Goal: Information Seeking & Learning: Learn about a topic

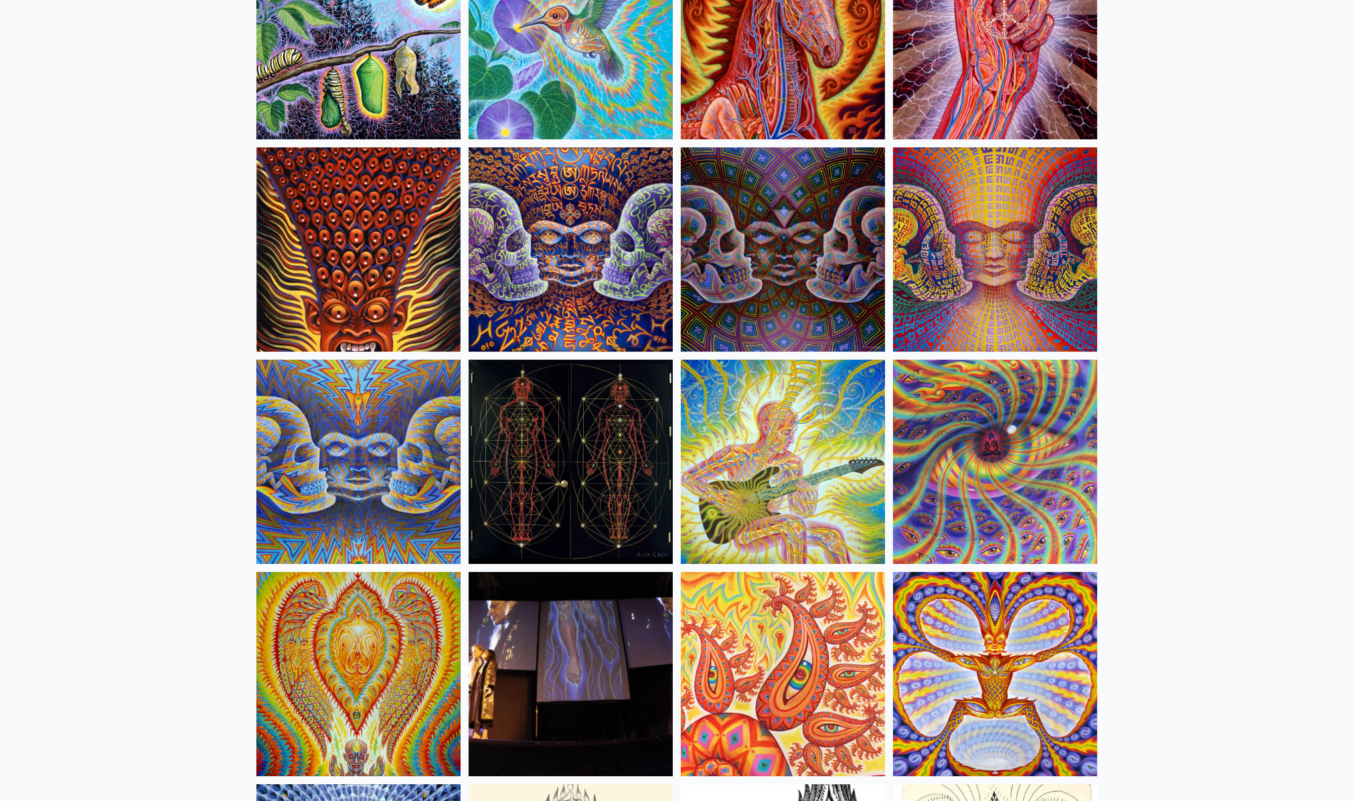
scroll to position [6797, 0]
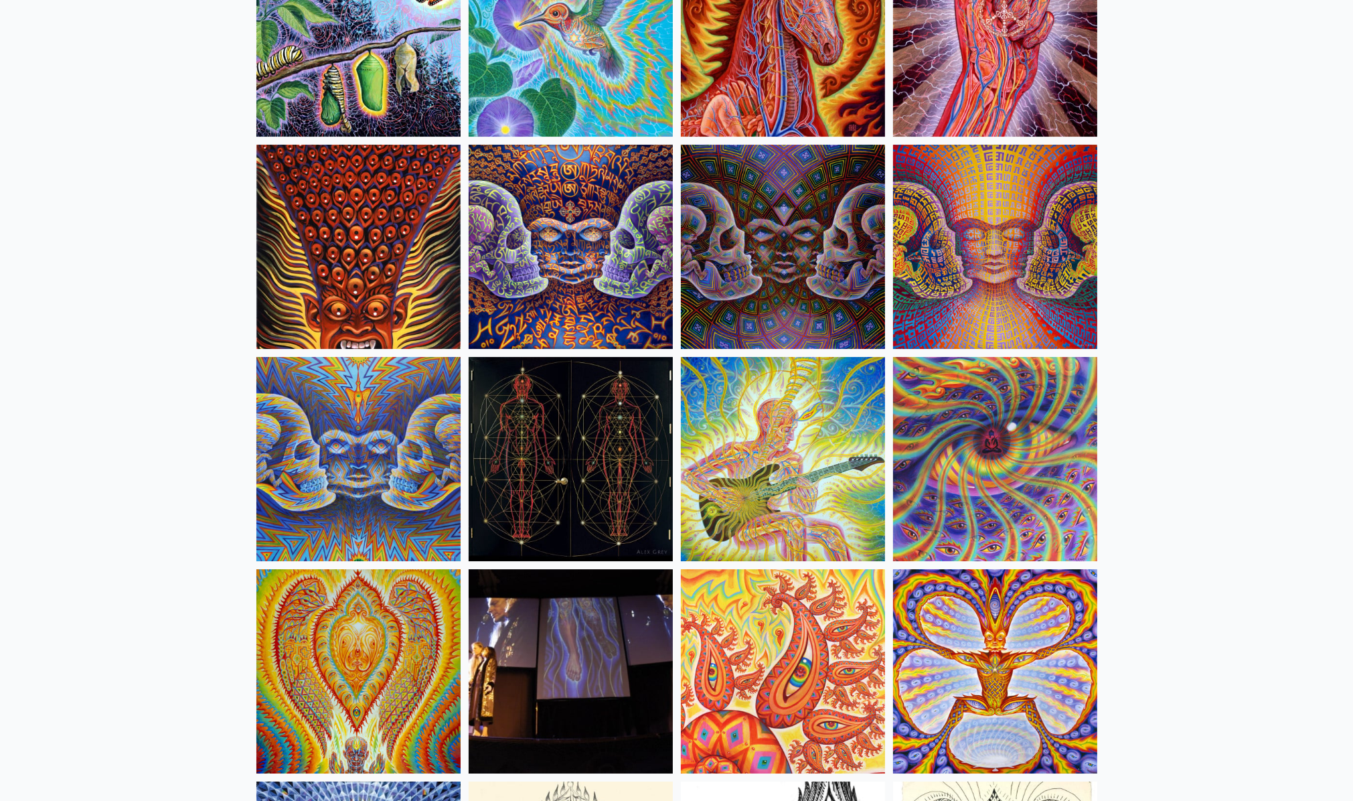
click at [961, 267] on img at bounding box center [995, 247] width 204 height 204
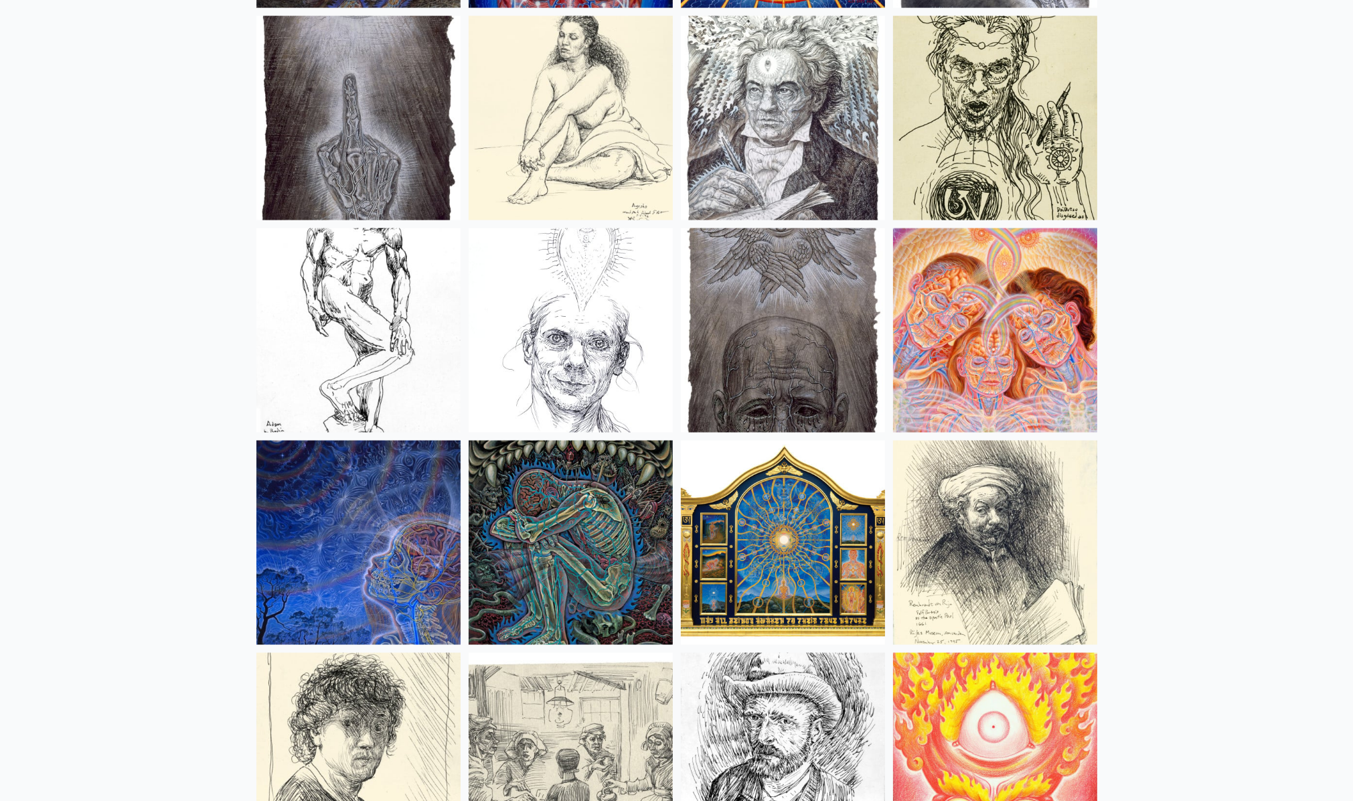
scroll to position [10746, 0]
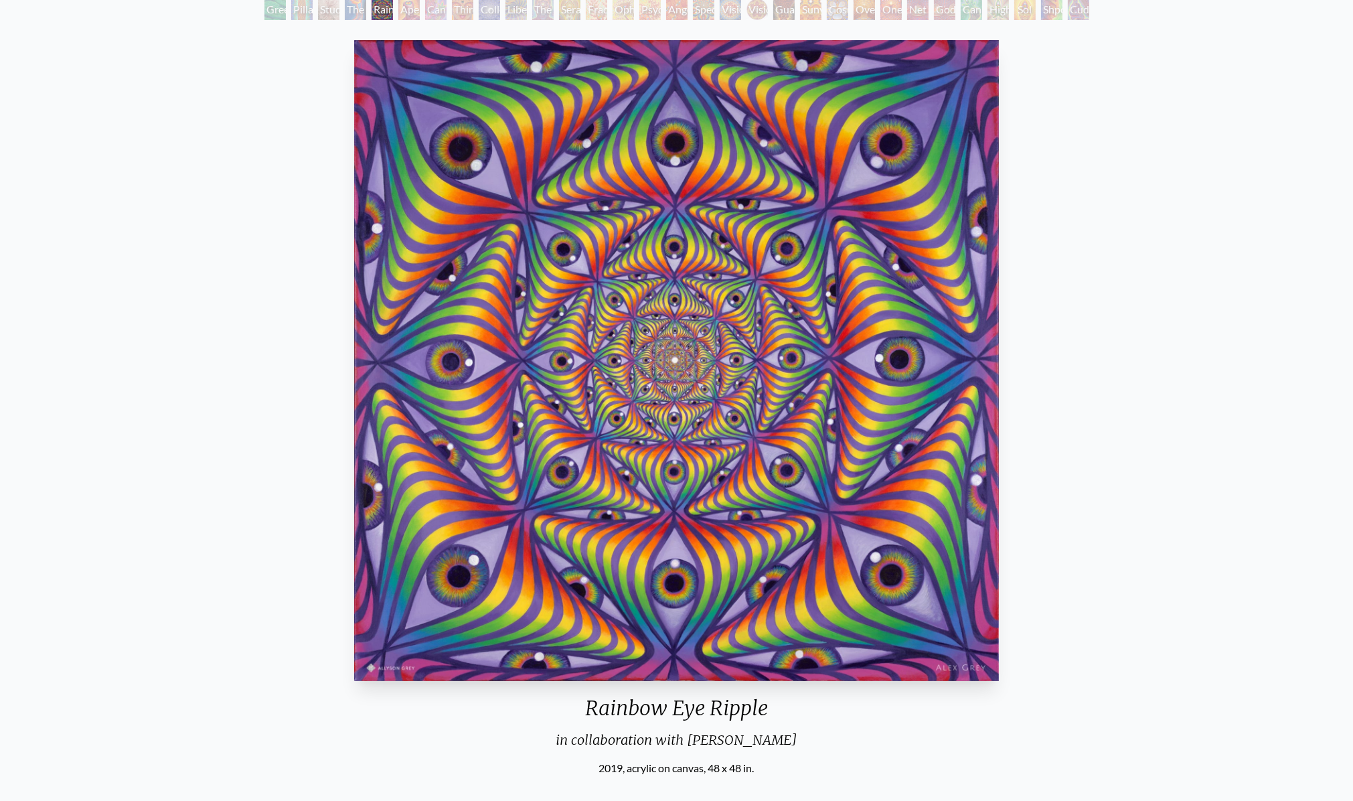
scroll to position [78, 0]
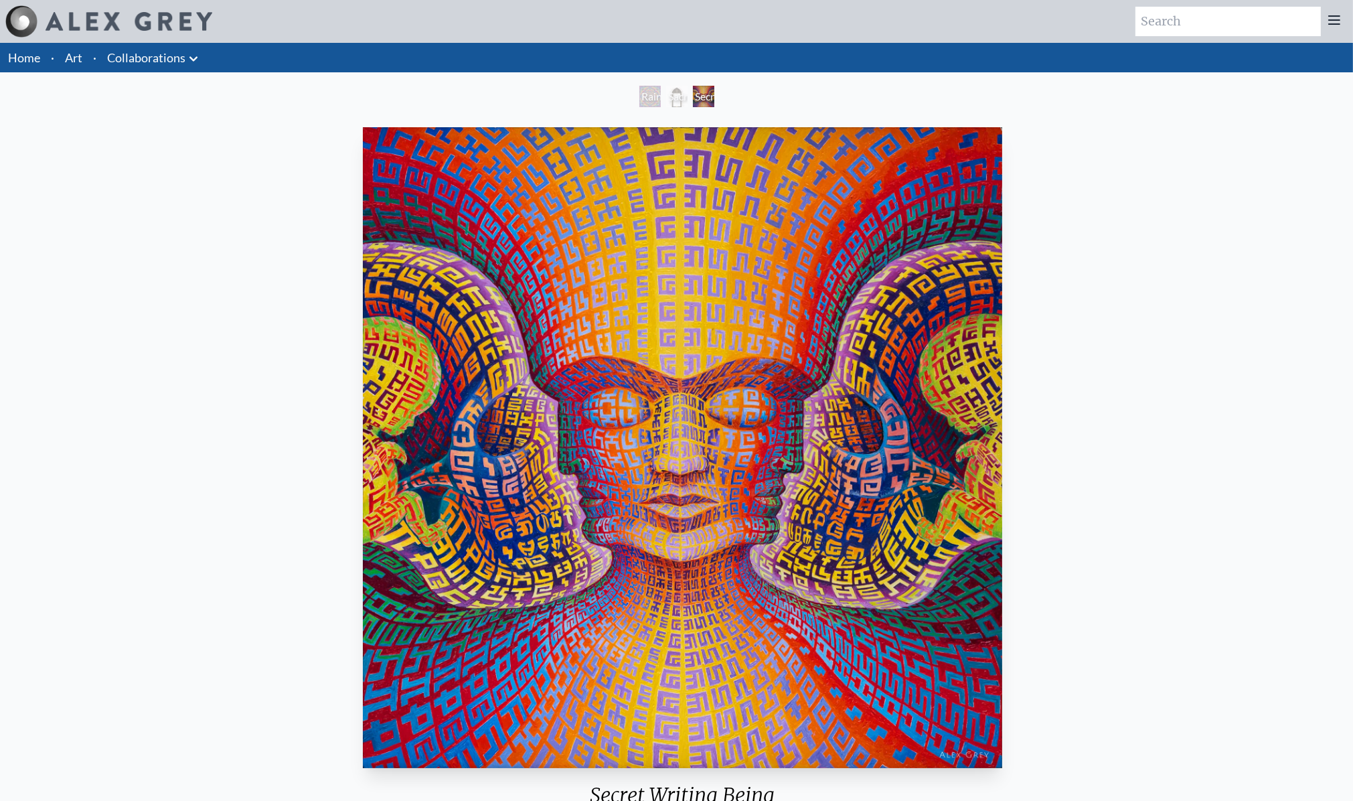
scroll to position [94, 0]
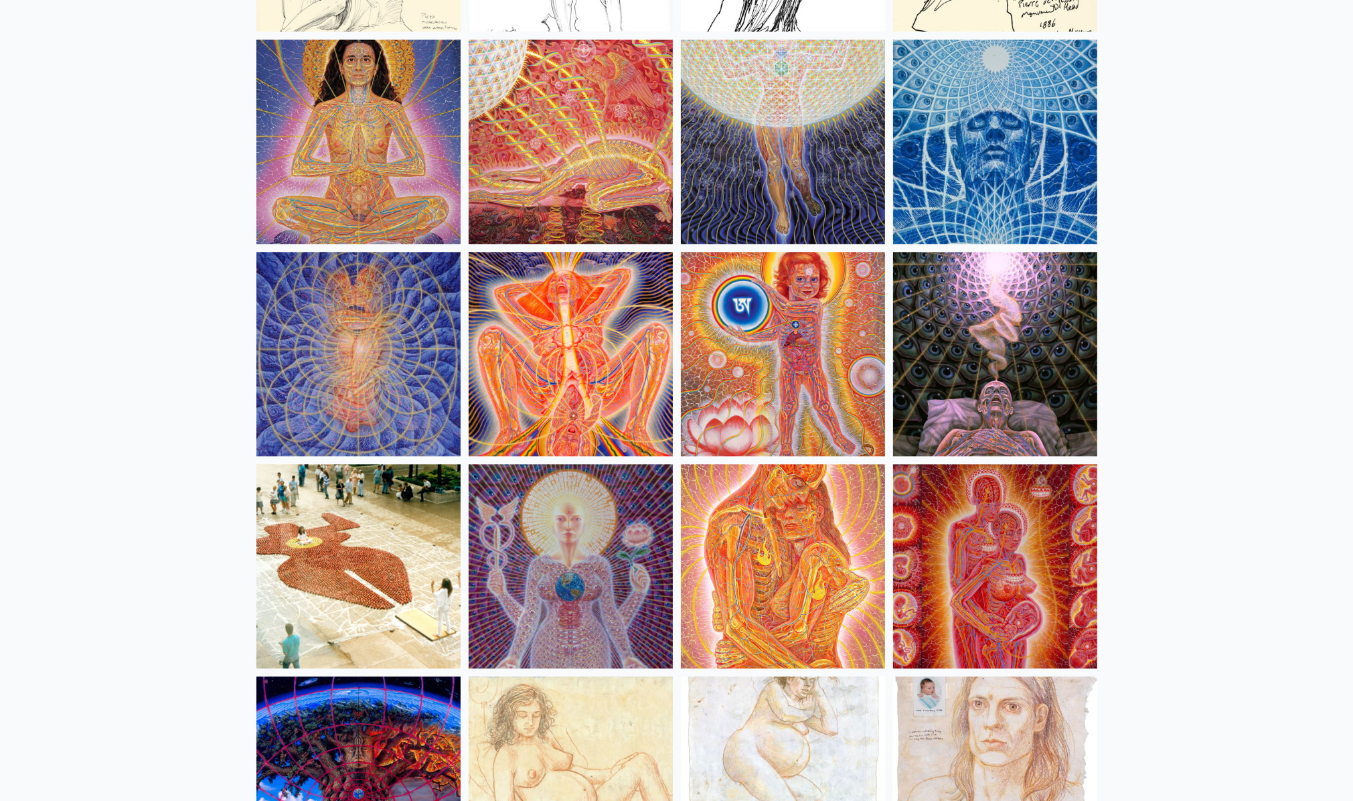
scroll to position [12440, 0]
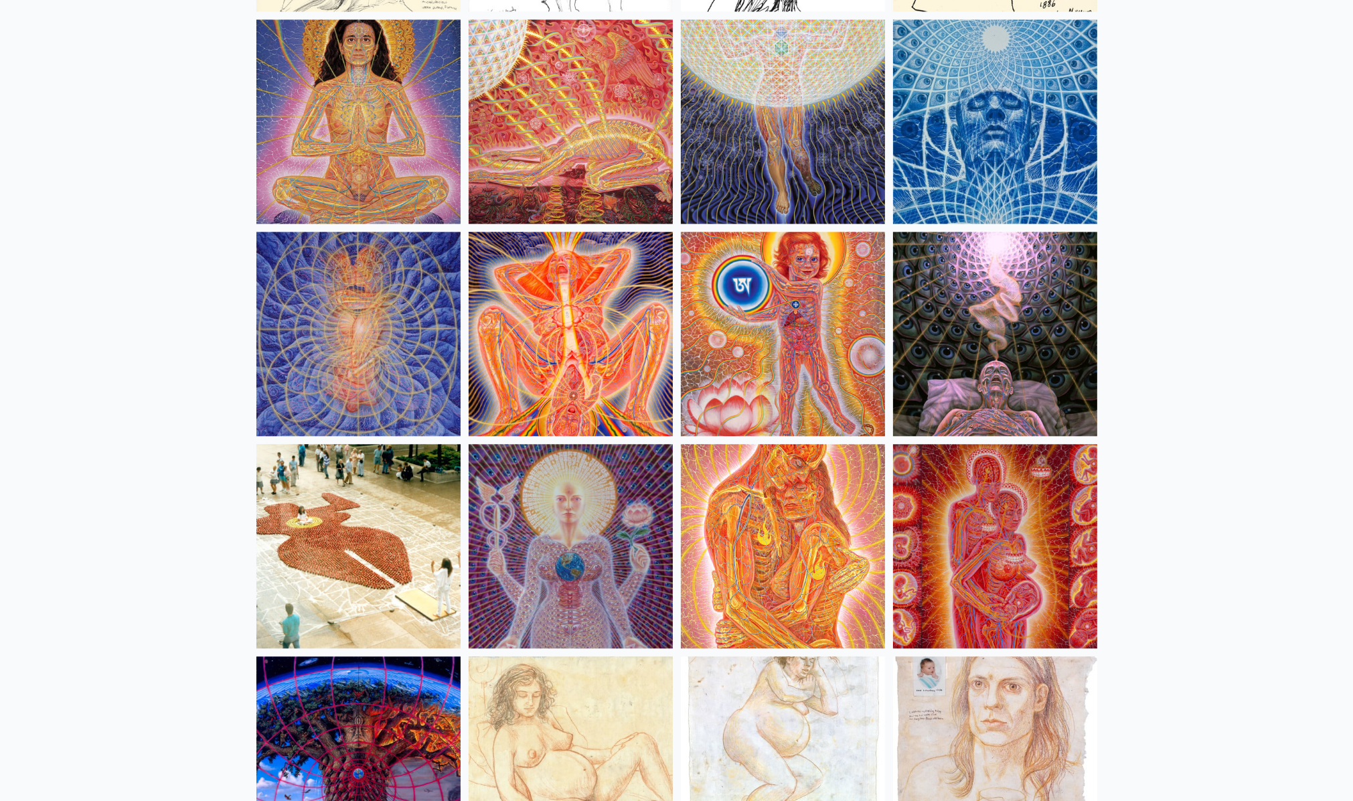
click at [1001, 122] on img at bounding box center [995, 121] width 204 height 204
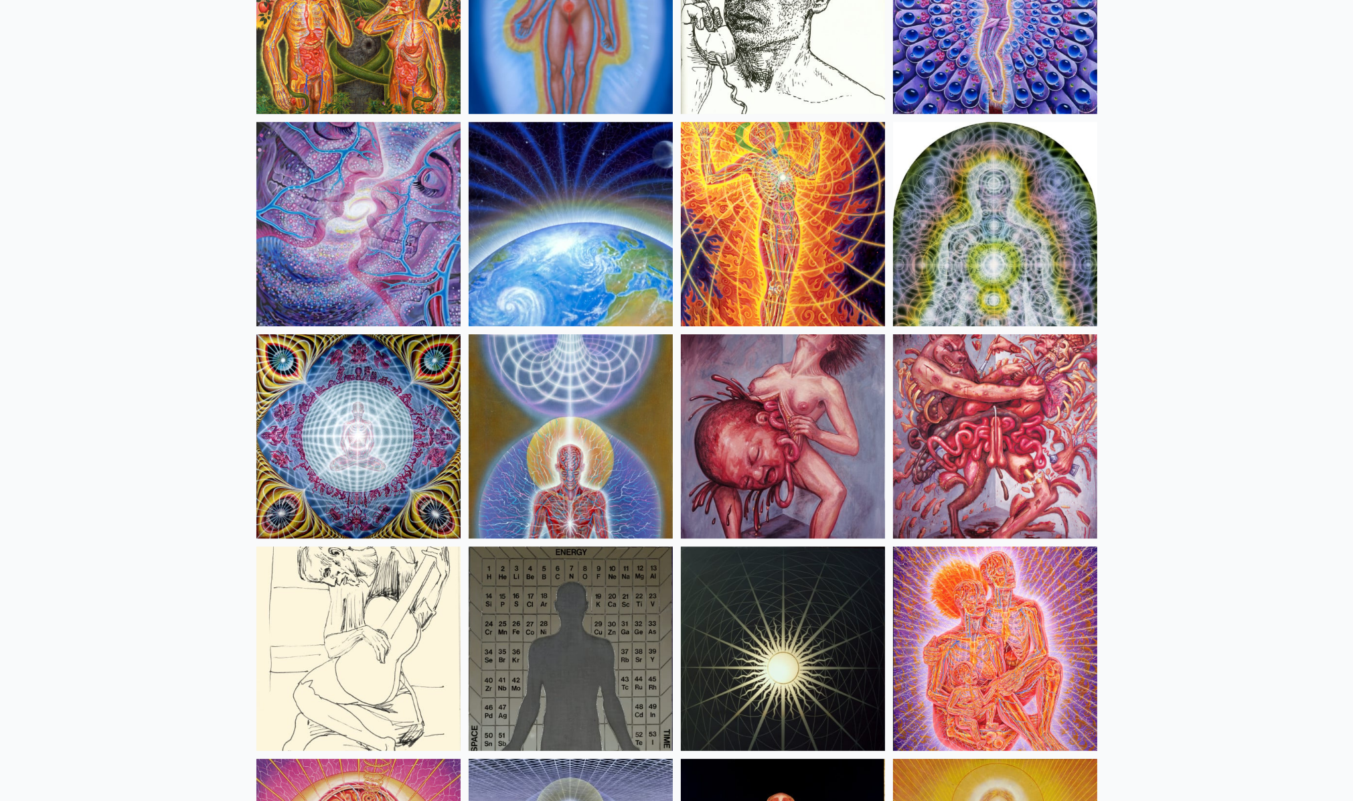
scroll to position [13488, 0]
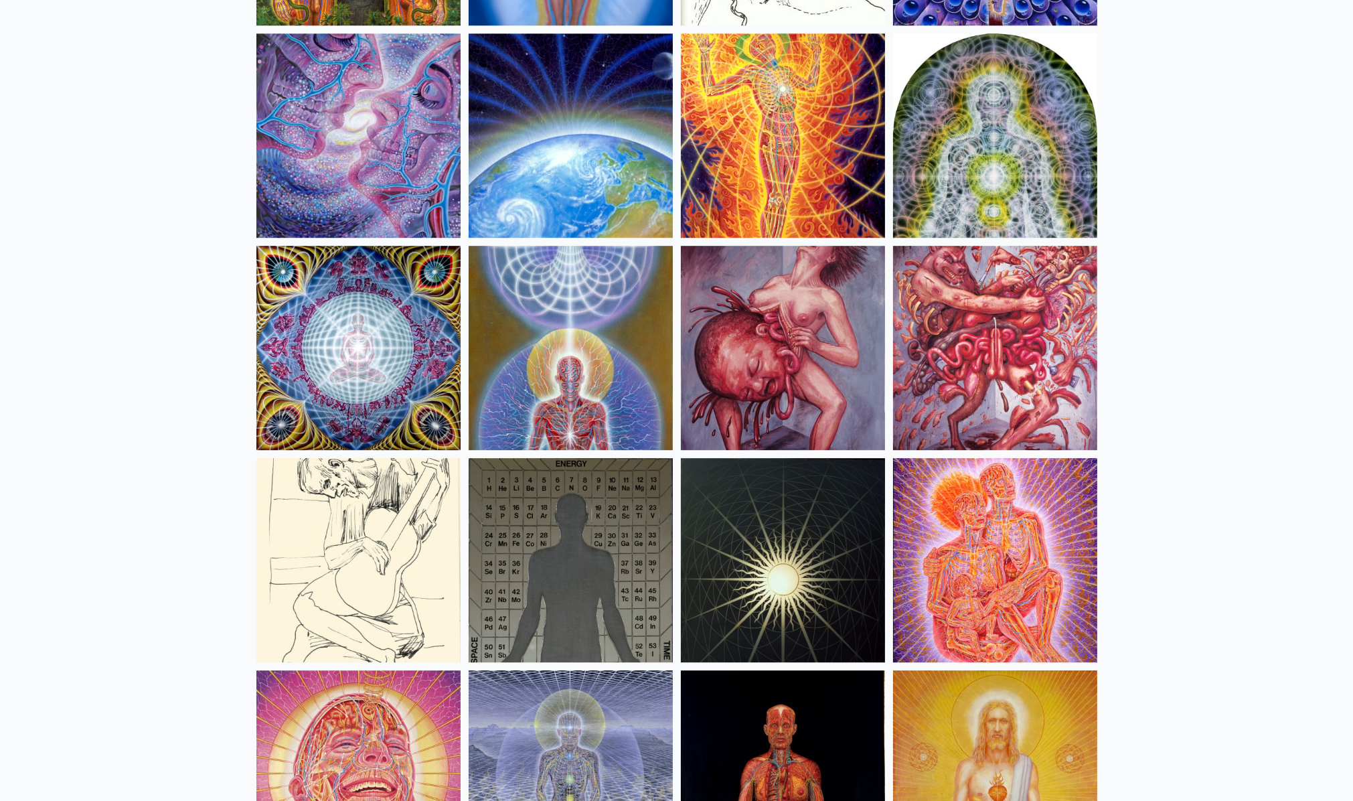
click at [600, 366] on img at bounding box center [571, 348] width 204 height 204
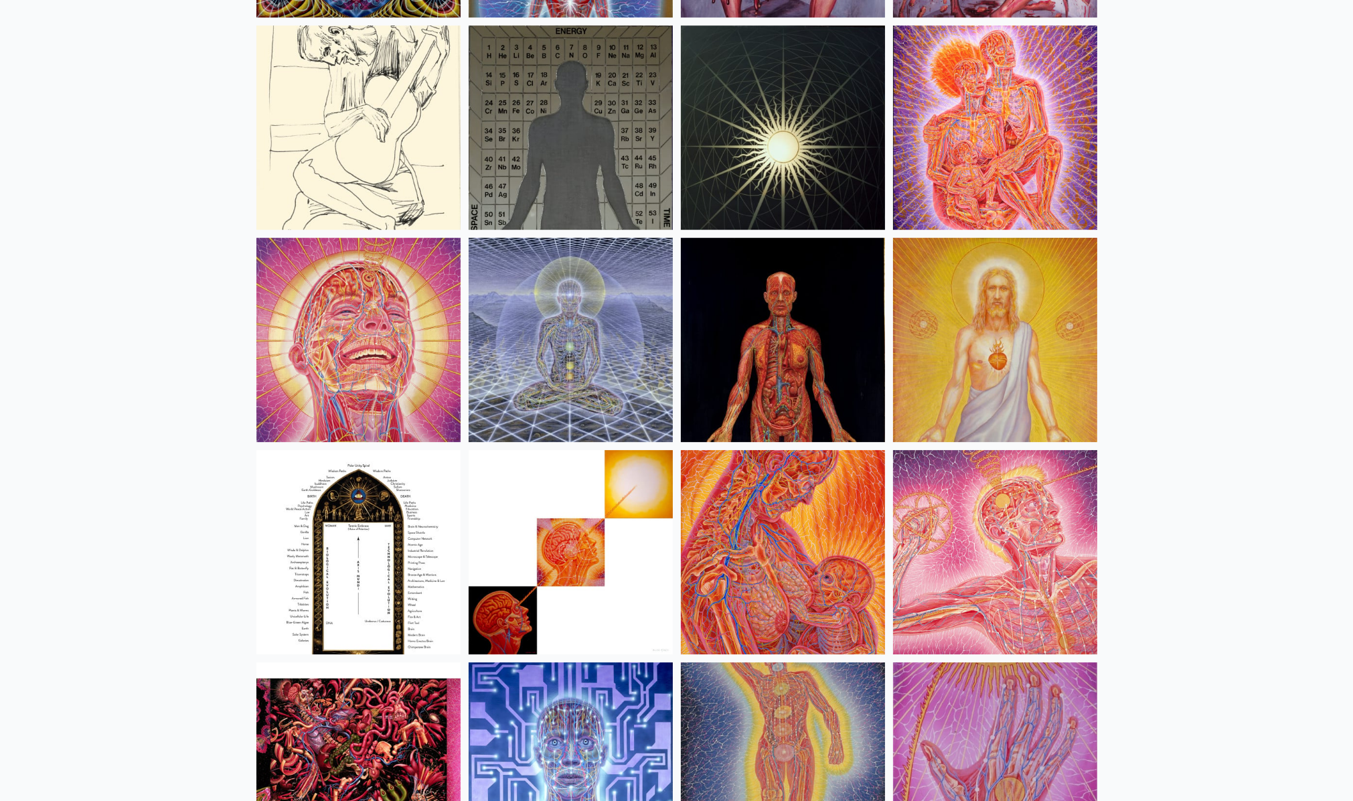
scroll to position [14001, 0]
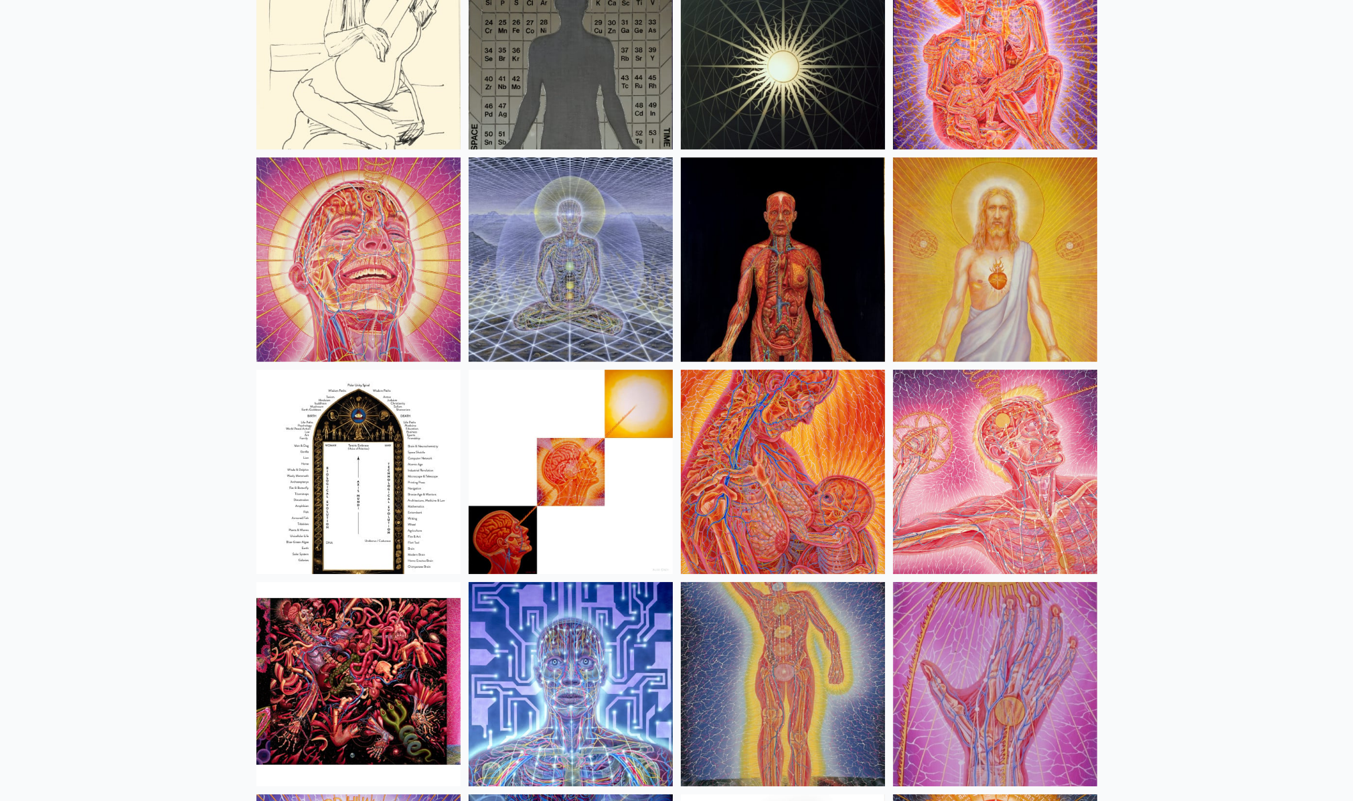
click at [577, 279] on img at bounding box center [571, 259] width 204 height 204
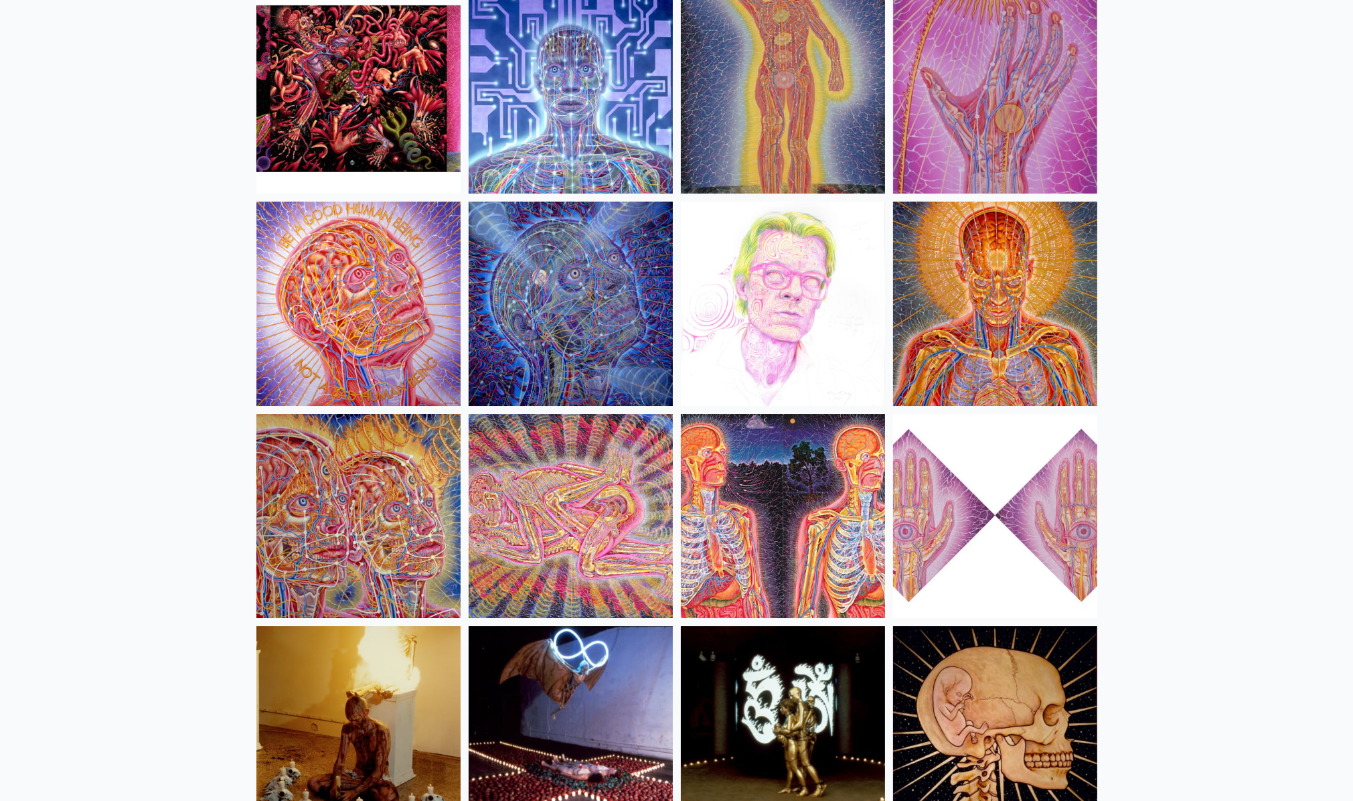
scroll to position [14580, 0]
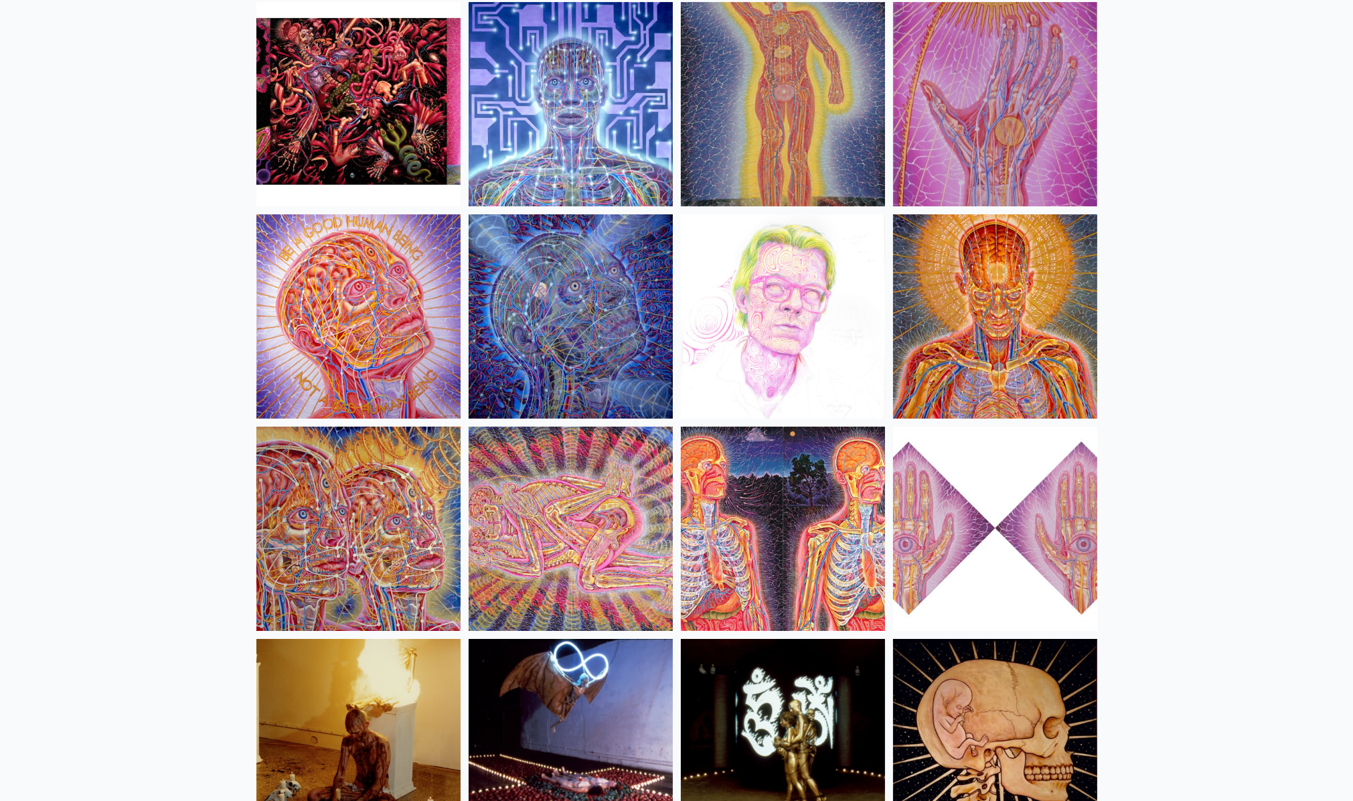
click at [1001, 331] on img at bounding box center [995, 316] width 204 height 204
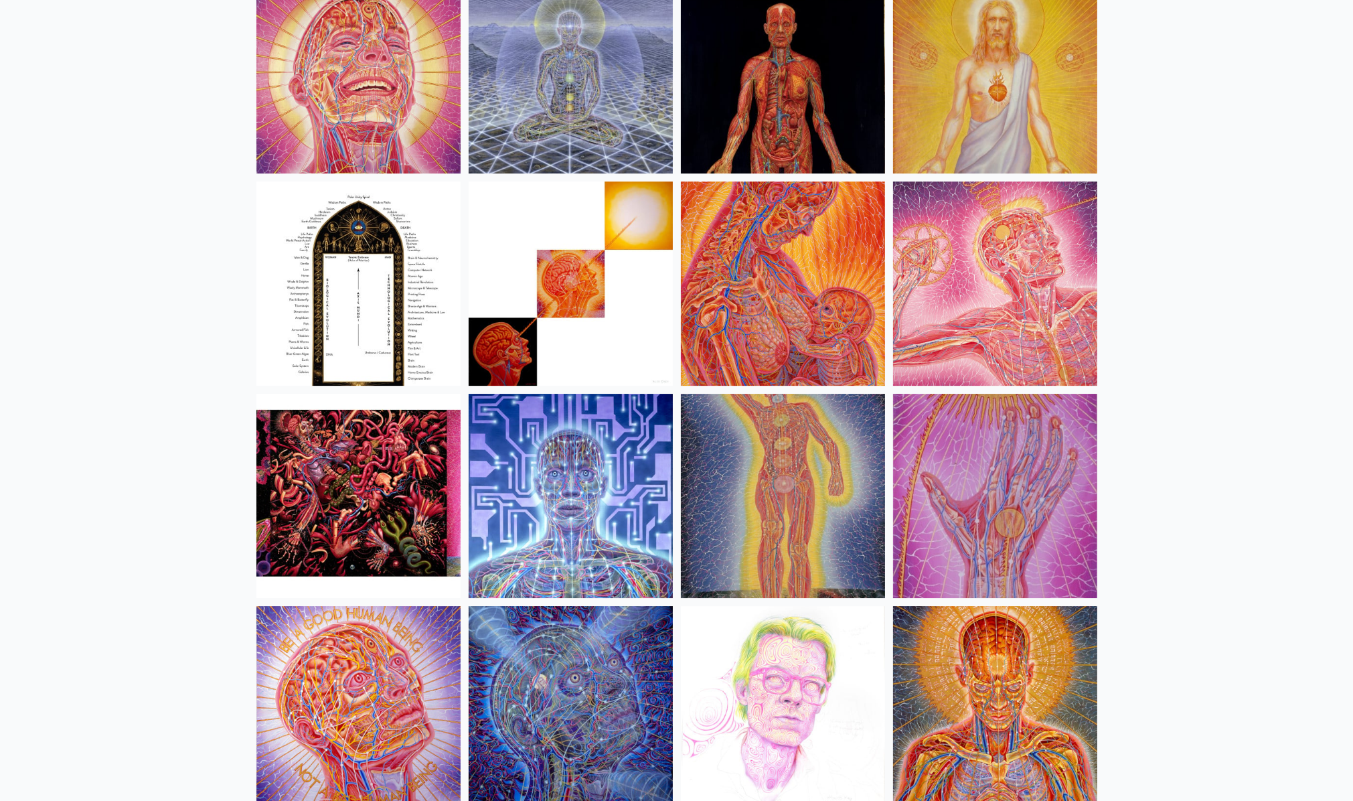
scroll to position [14167, 0]
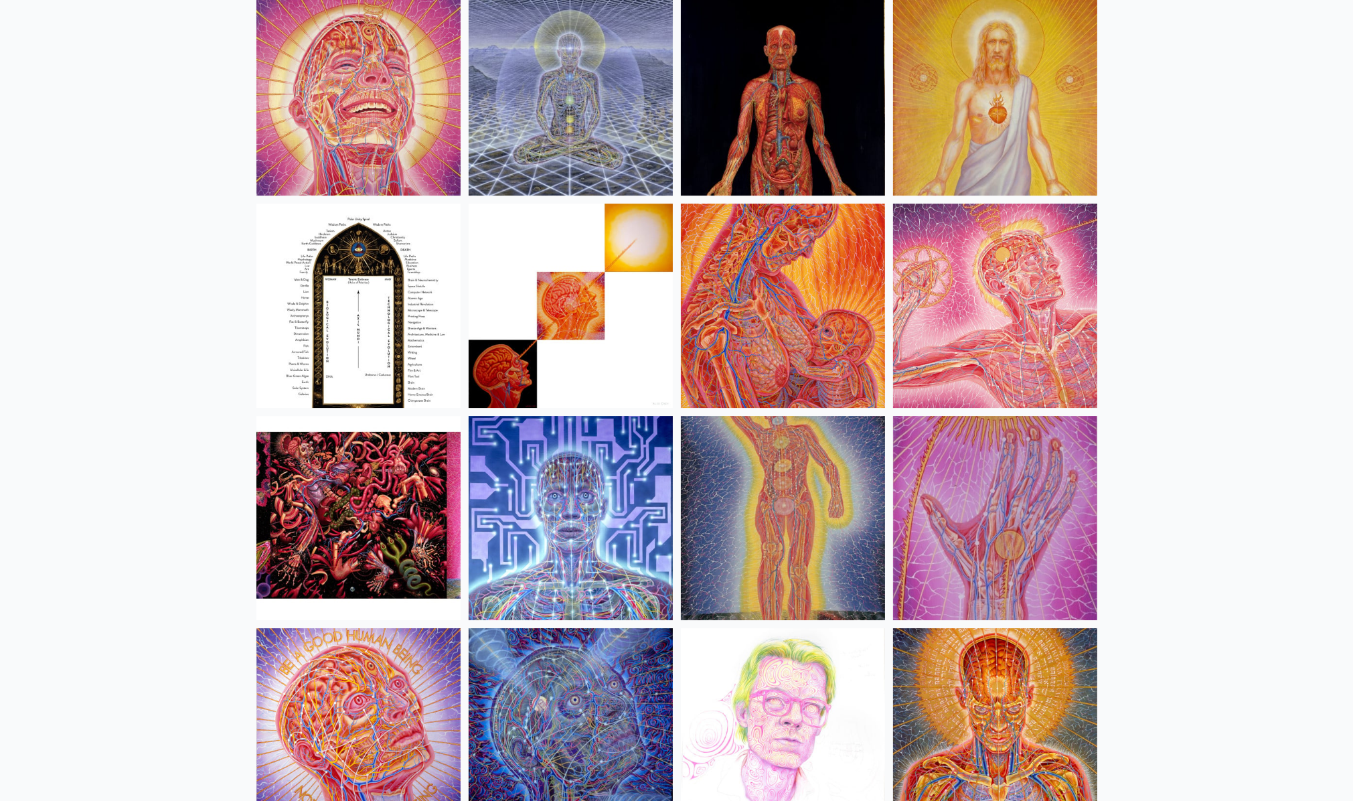
click at [802, 522] on img at bounding box center [783, 518] width 204 height 204
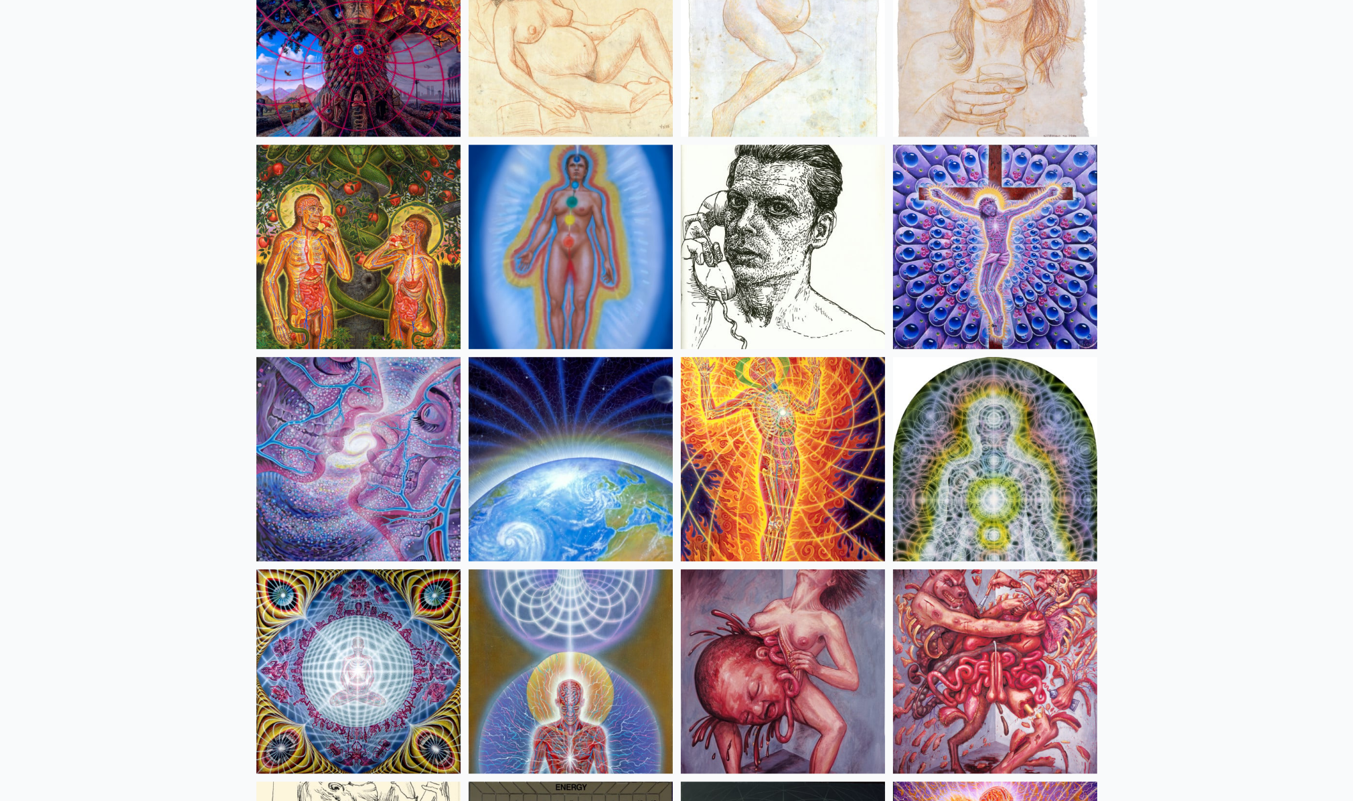
scroll to position [13154, 0]
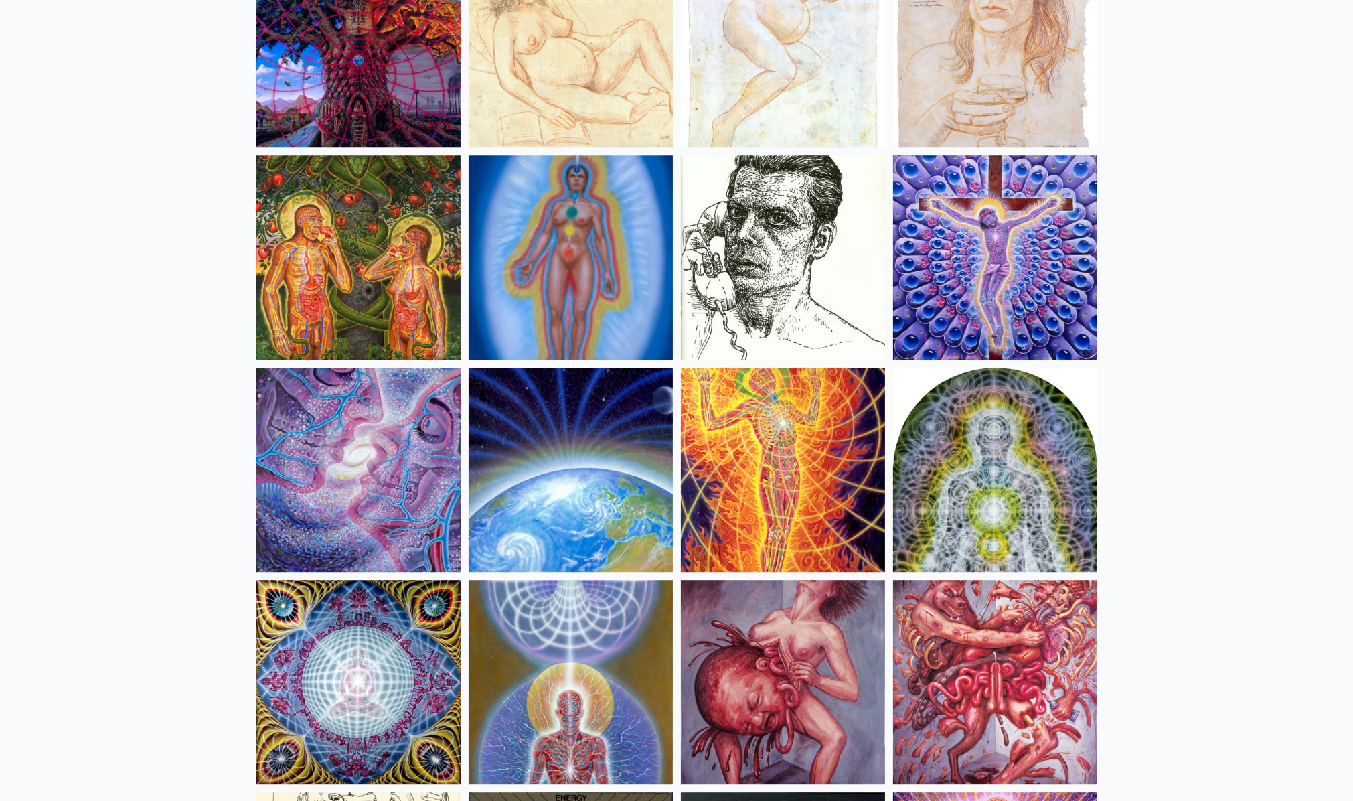
click at [360, 672] on img at bounding box center [358, 682] width 204 height 204
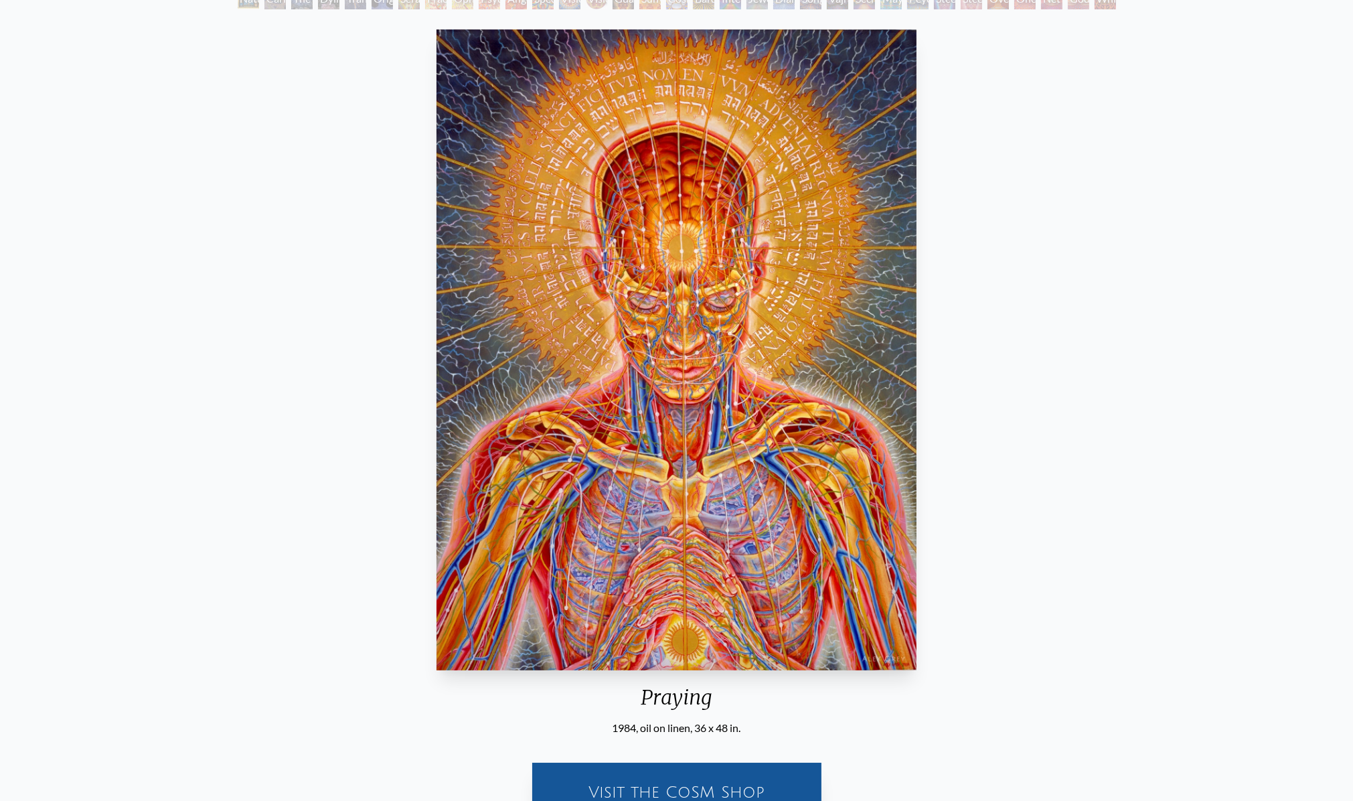
scroll to position [150, 0]
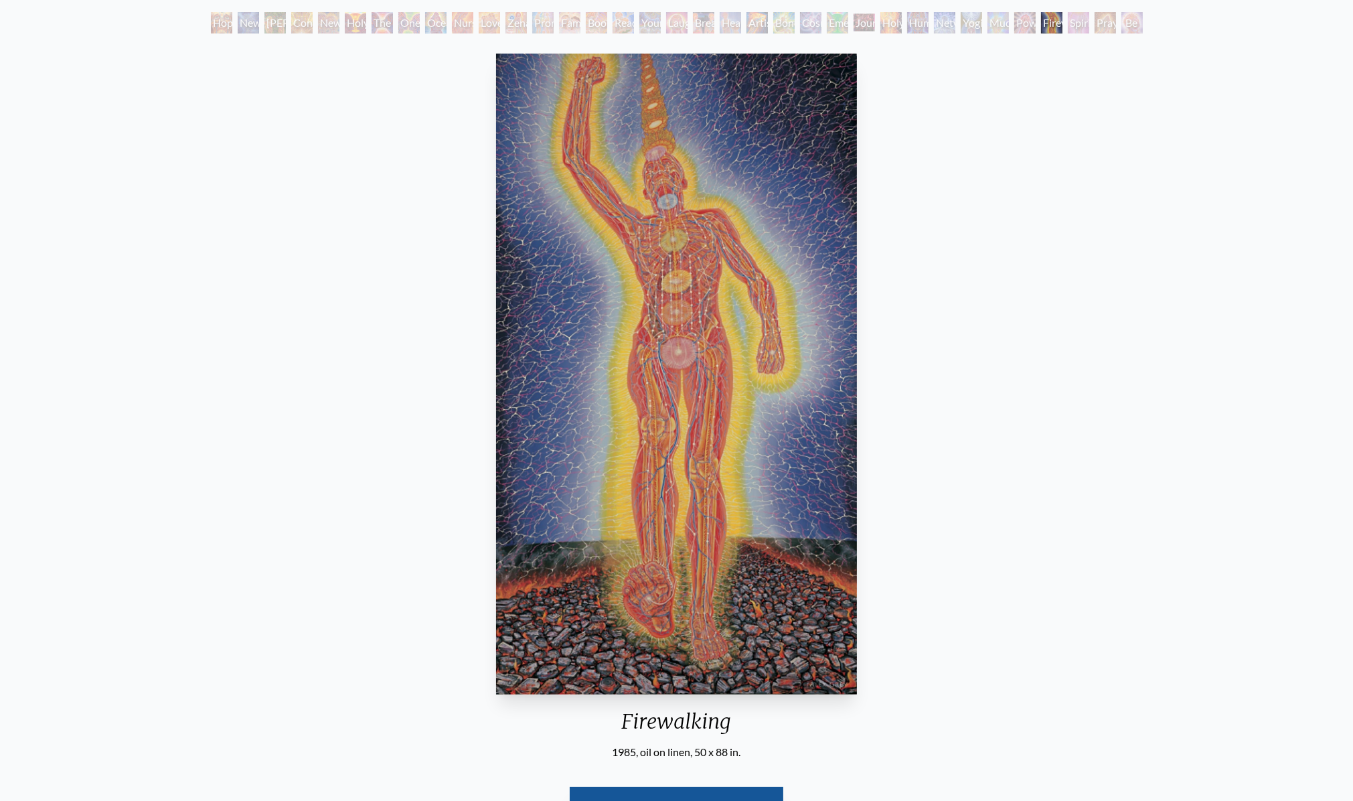
scroll to position [83, 0]
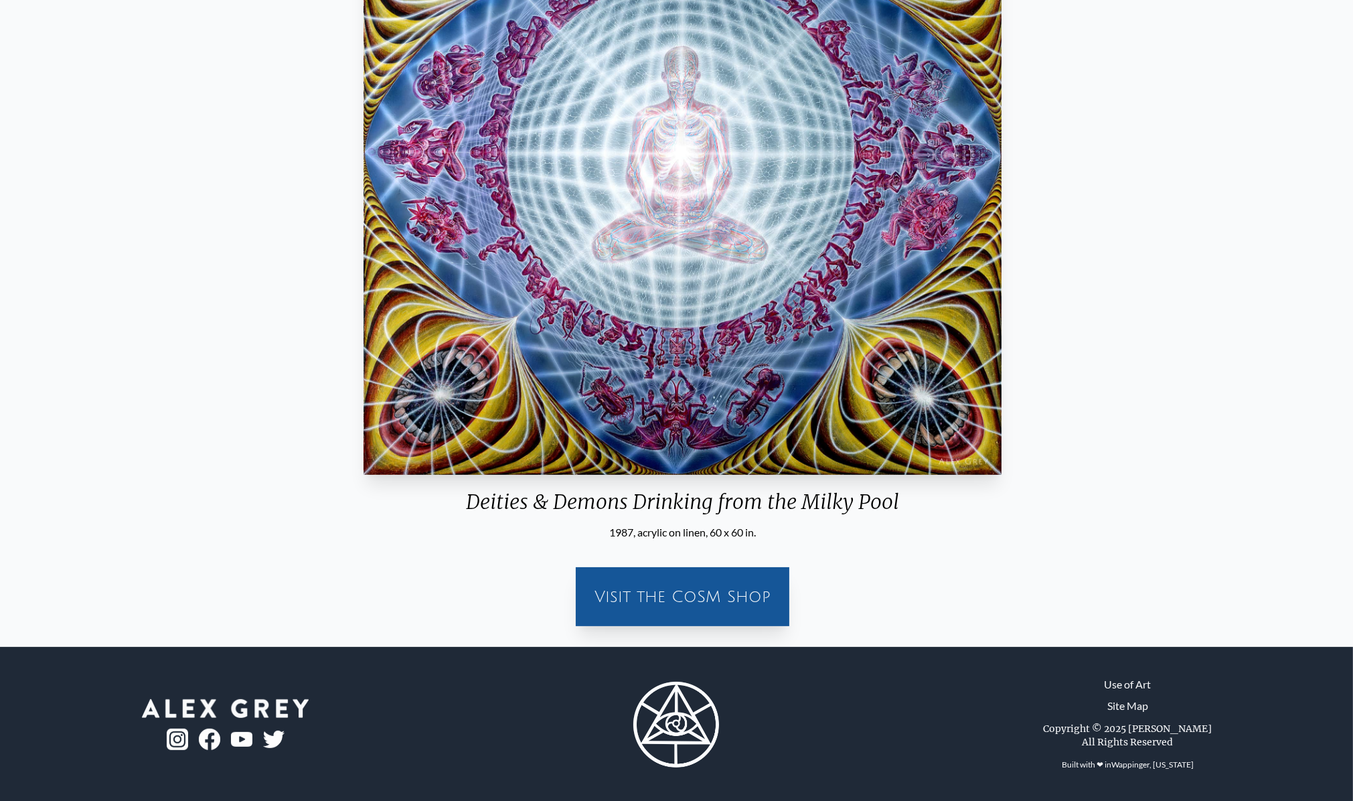
scroll to position [293, 0]
click at [1239, 418] on div "Deities & Demons Drinking from the Milky Pool 1987, acrylic on linen, 60 x 60 i…" at bounding box center [683, 233] width 1344 height 808
